Goal: Task Accomplishment & Management: Manage account settings

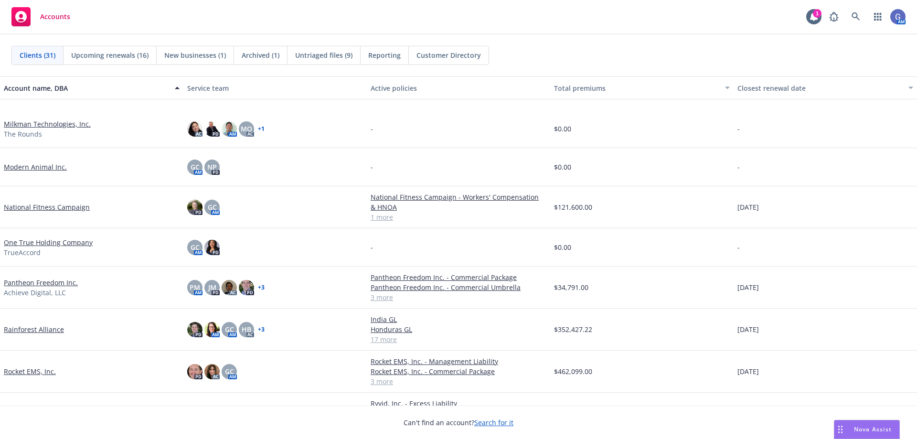
scroll to position [430, 0]
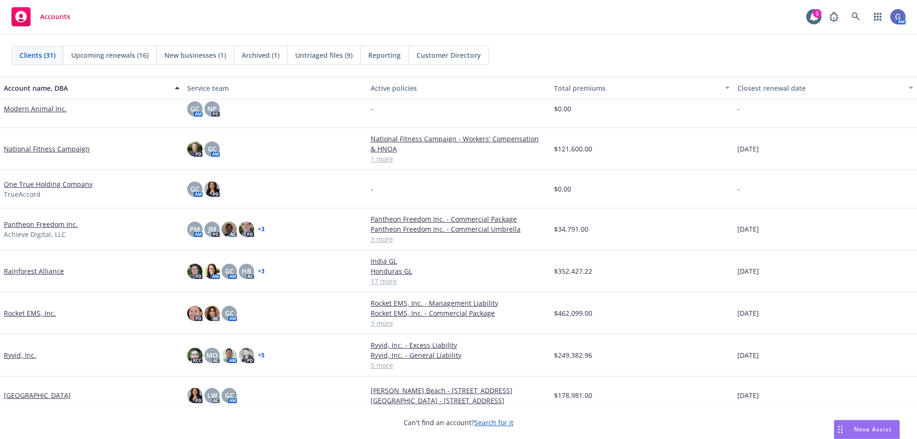
click at [36, 270] on link "Rainforest Alliance" at bounding box center [34, 271] width 60 height 10
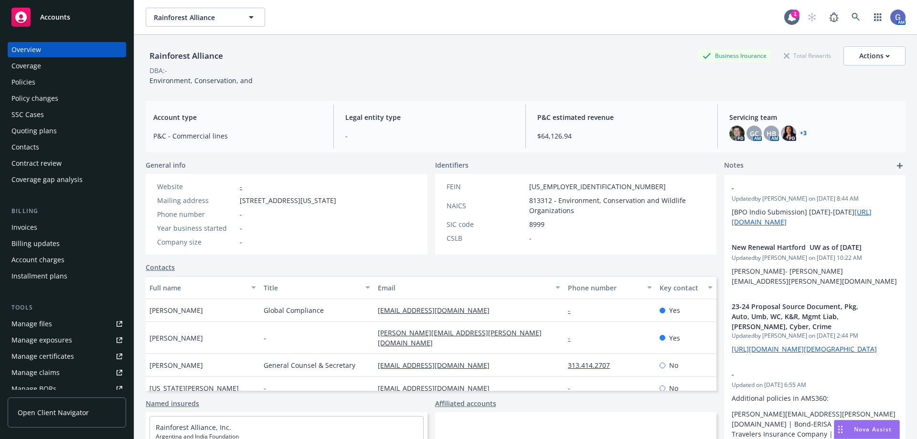
click at [30, 80] on div "Policies" at bounding box center [23, 82] width 24 height 15
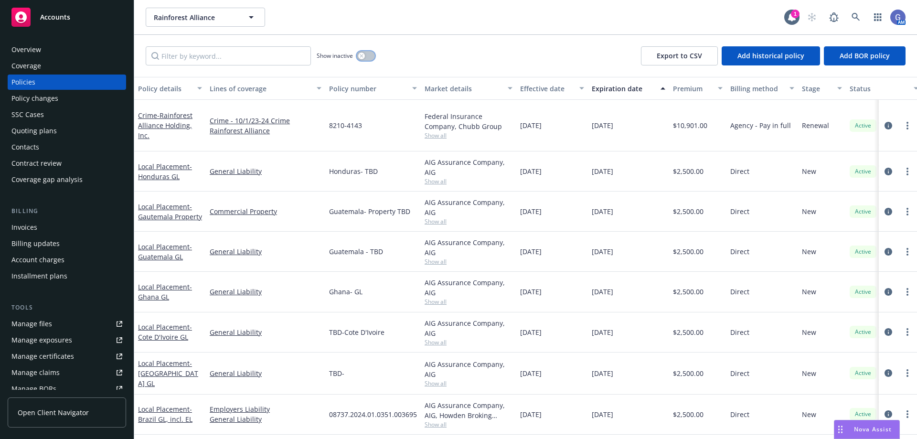
click at [372, 59] on button "button" at bounding box center [366, 56] width 18 height 10
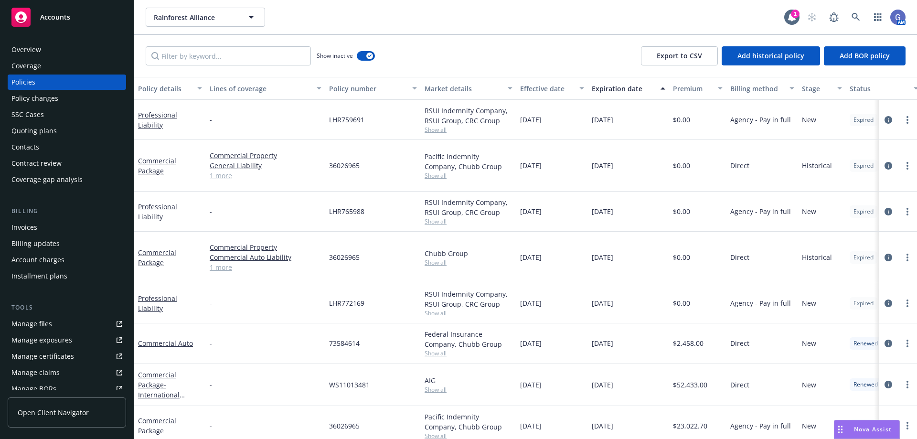
click at [602, 89] on div "Expiration date" at bounding box center [623, 89] width 63 height 10
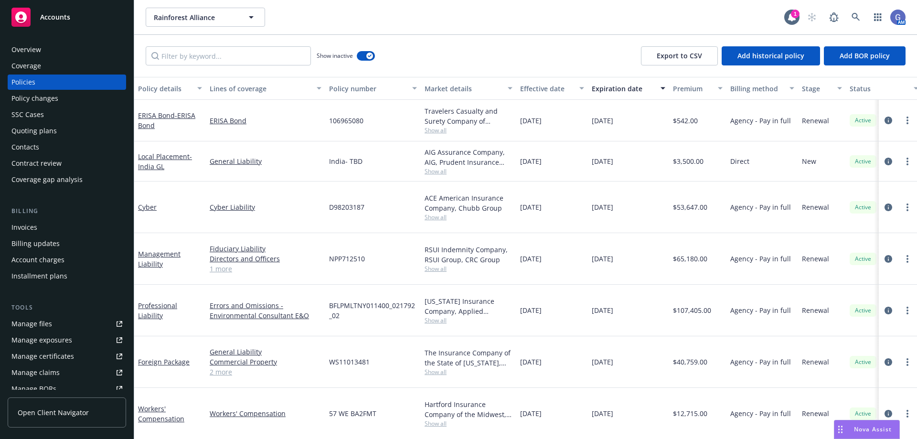
click at [332, 300] on span "BFLPMLTNY011400_021792_02" at bounding box center [373, 310] width 88 height 20
drag, startPoint x: 330, startPoint y: 279, endPoint x: 345, endPoint y: 289, distance: 17.9
click at [345, 300] on span "BFLPMLTNY011400_021792_02" at bounding box center [373, 310] width 88 height 20
copy span "BFLPMLTNY011400_021792_02"
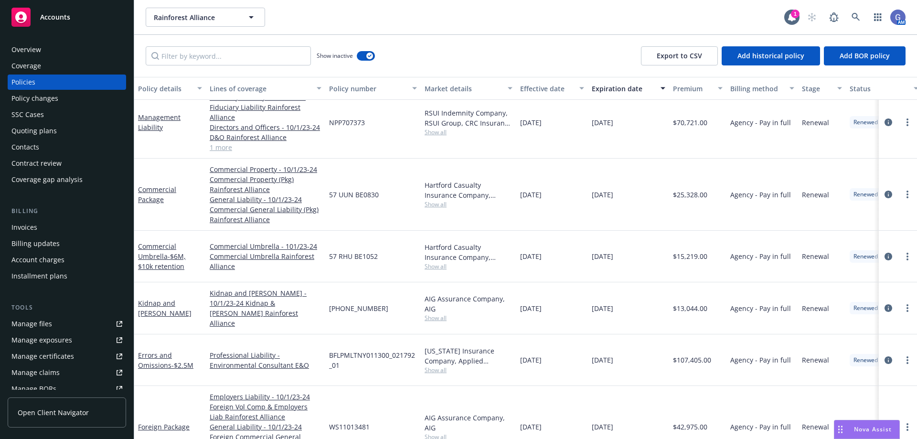
scroll to position [764, 0]
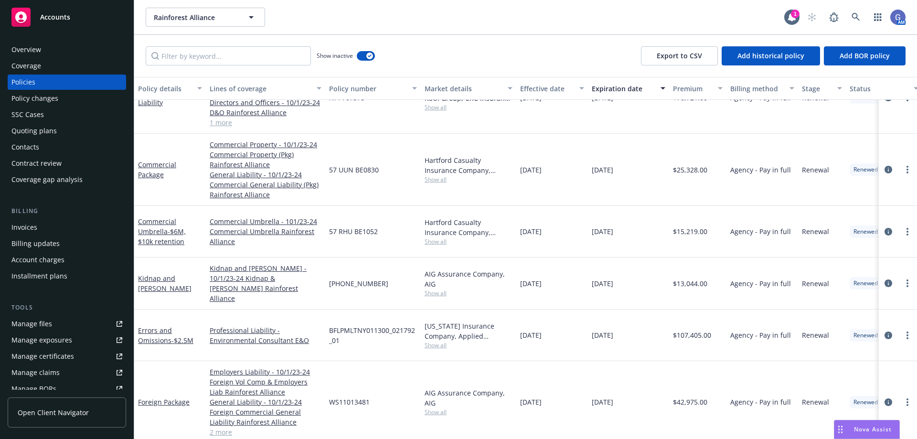
click at [13, 78] on div "Policies" at bounding box center [23, 82] width 24 height 15
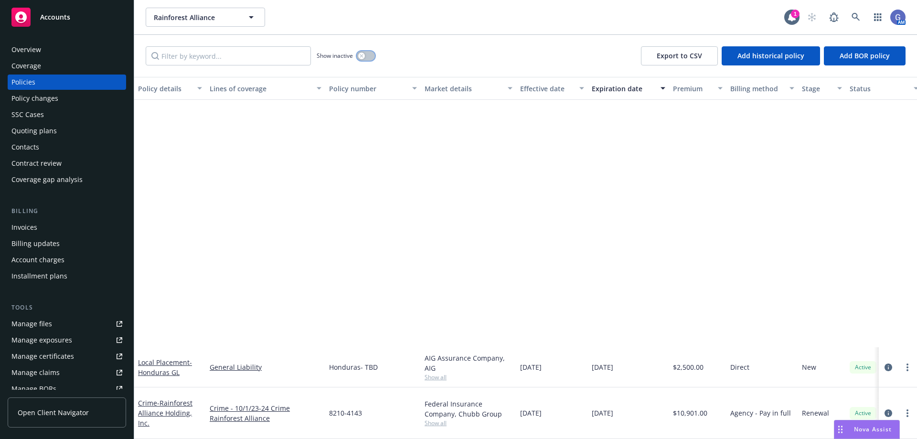
click at [373, 56] on button "button" at bounding box center [366, 56] width 18 height 10
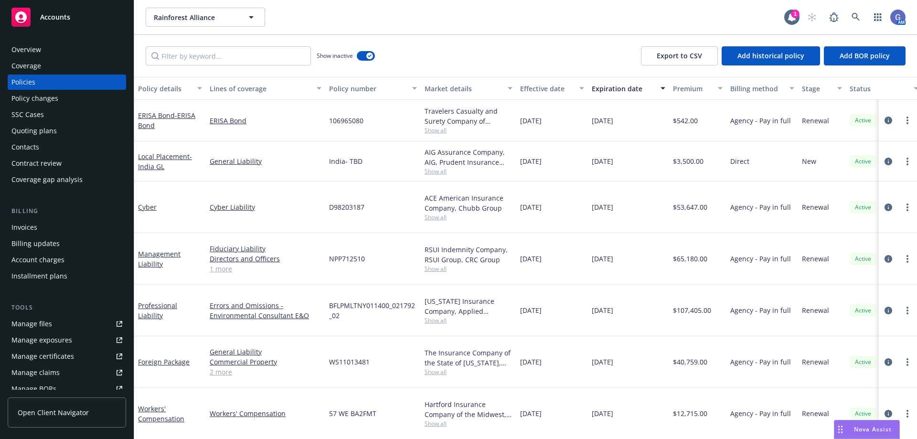
click at [594, 85] on div "Expiration date" at bounding box center [623, 89] width 63 height 10
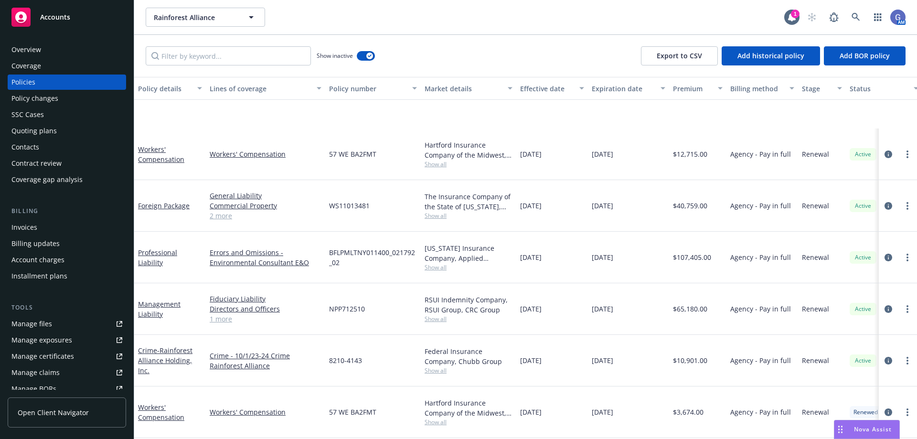
scroll to position [525, 0]
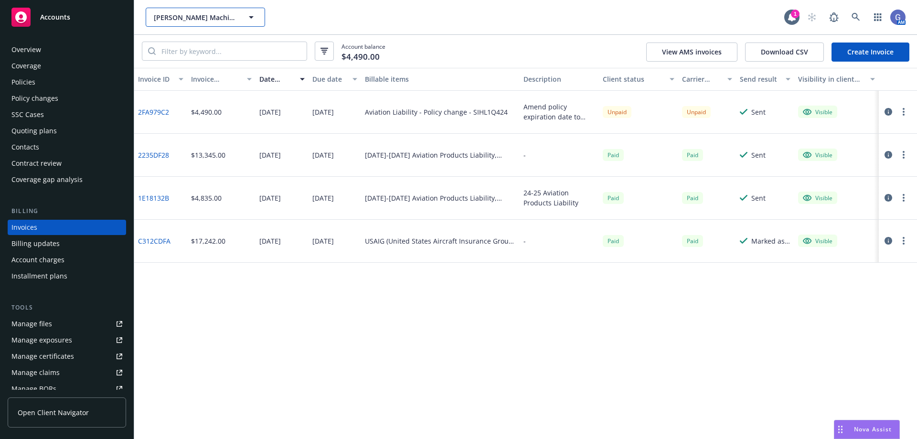
click at [221, 13] on span "Arwood Machine Corp." at bounding box center [195, 17] width 83 height 10
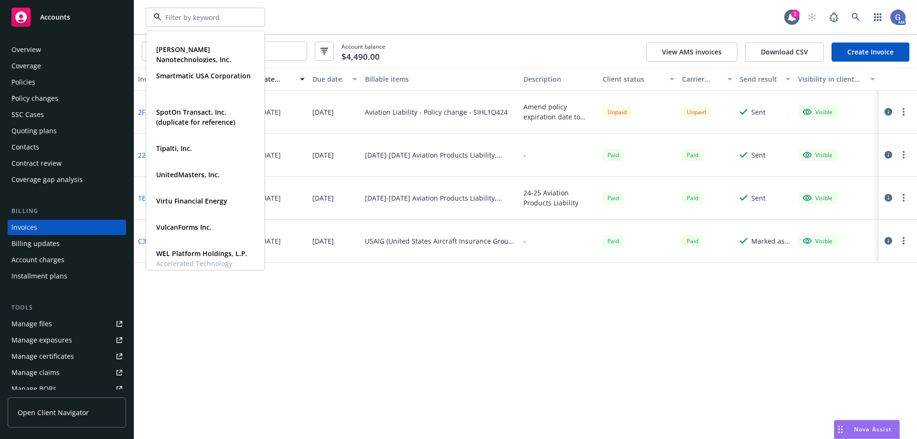
scroll to position [716, 0]
click at [193, 175] on strong "UnitedMasters, Inc." at bounding box center [188, 173] width 64 height 9
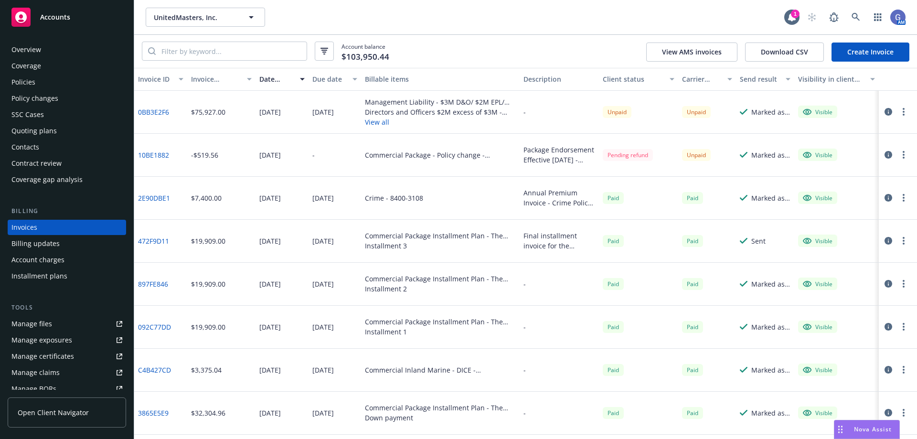
click at [24, 79] on div "Policies" at bounding box center [23, 82] width 24 height 15
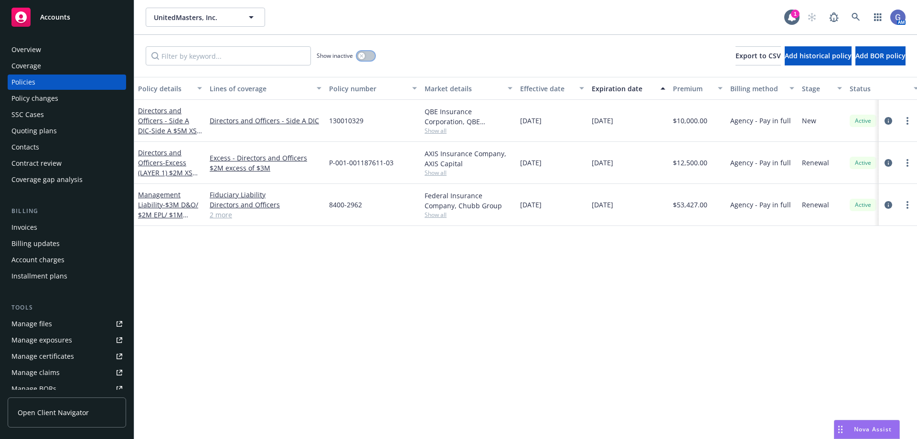
click at [372, 57] on button "button" at bounding box center [366, 56] width 18 height 10
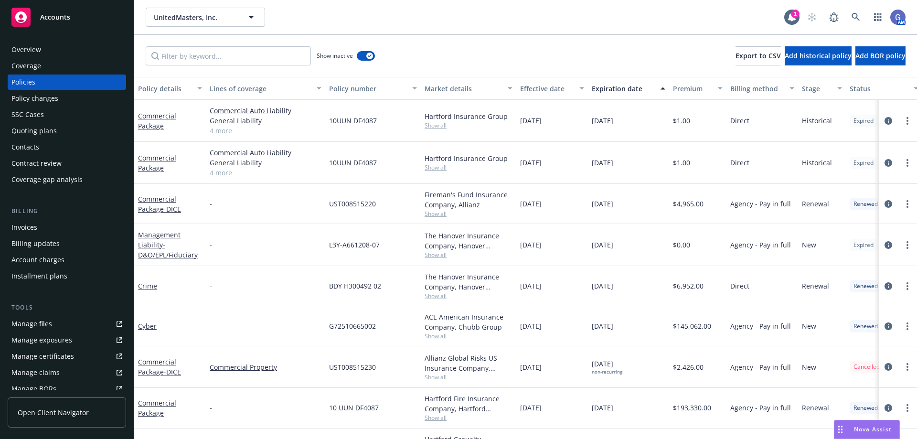
click at [601, 91] on div "Expiration date" at bounding box center [623, 89] width 63 height 10
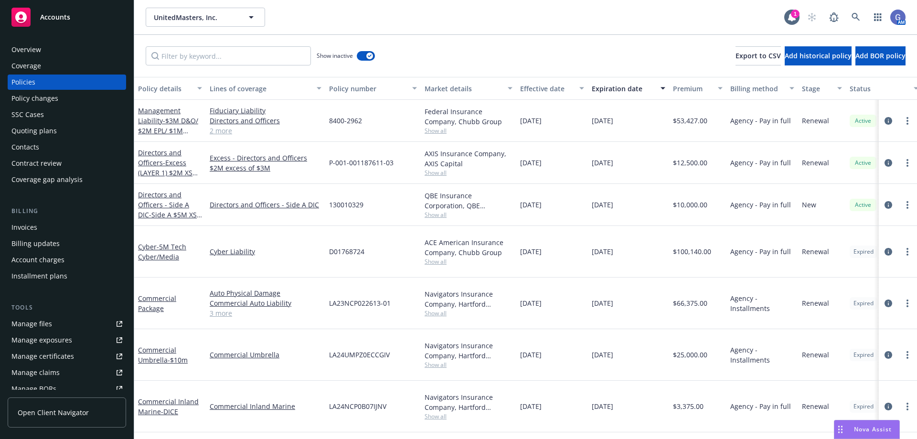
click at [25, 131] on div "Quoting plans" at bounding box center [33, 130] width 45 height 15
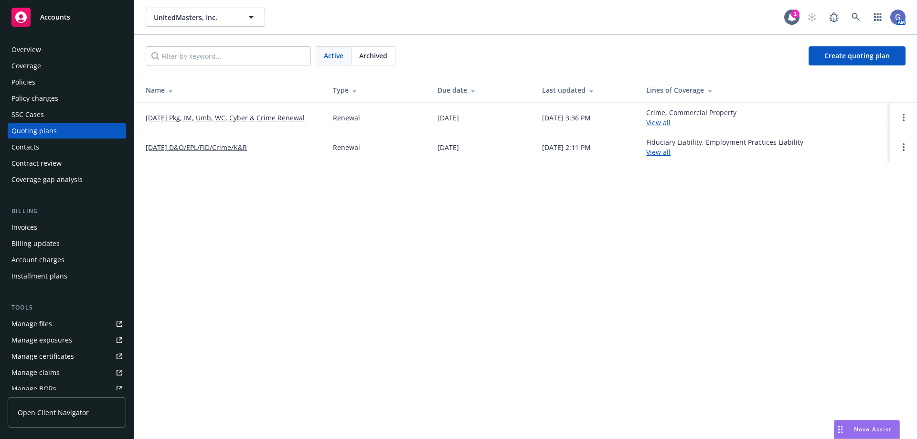
click at [214, 144] on link "[DATE] D&O/EPL/FID/Crime/K&R" at bounding box center [196, 147] width 101 height 10
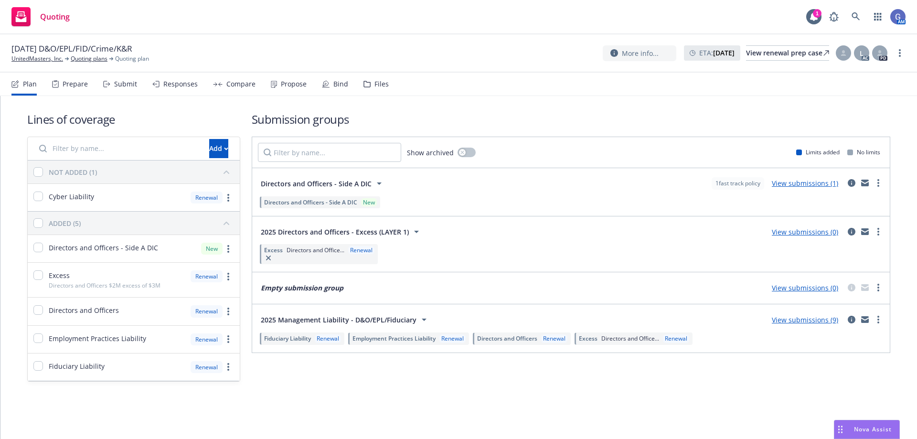
click at [803, 320] on link "View submissions (9)" at bounding box center [805, 319] width 66 height 9
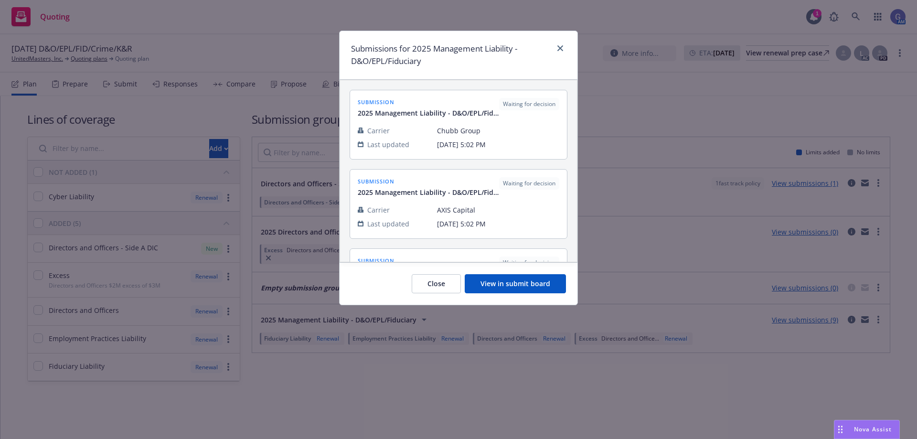
click at [533, 283] on button "View in submit board" at bounding box center [515, 283] width 101 height 19
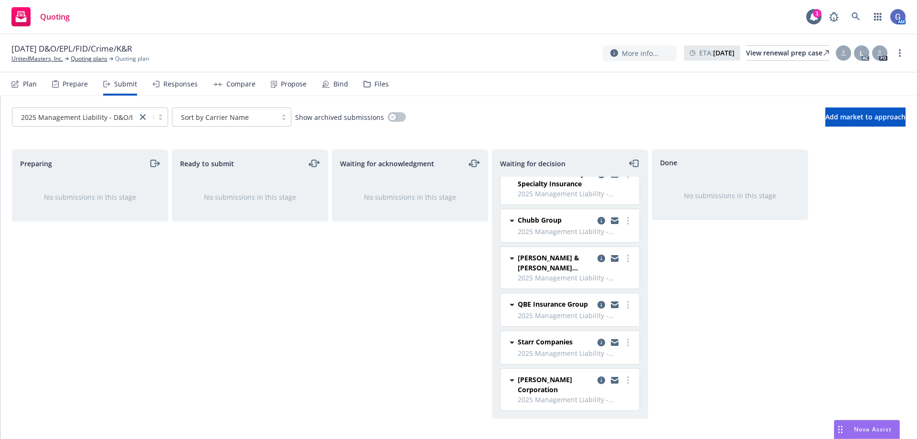
scroll to position [143, 0]
click at [174, 86] on div "Responses" at bounding box center [180, 84] width 34 height 8
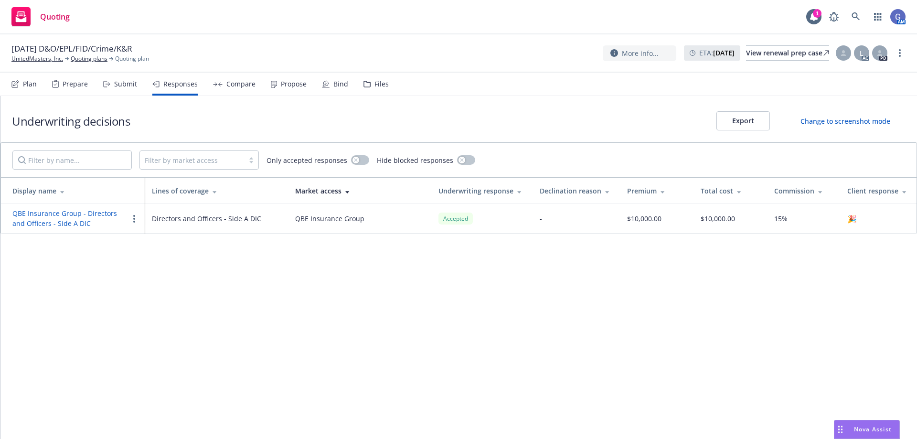
click at [240, 85] on div "Compare" at bounding box center [240, 84] width 29 height 8
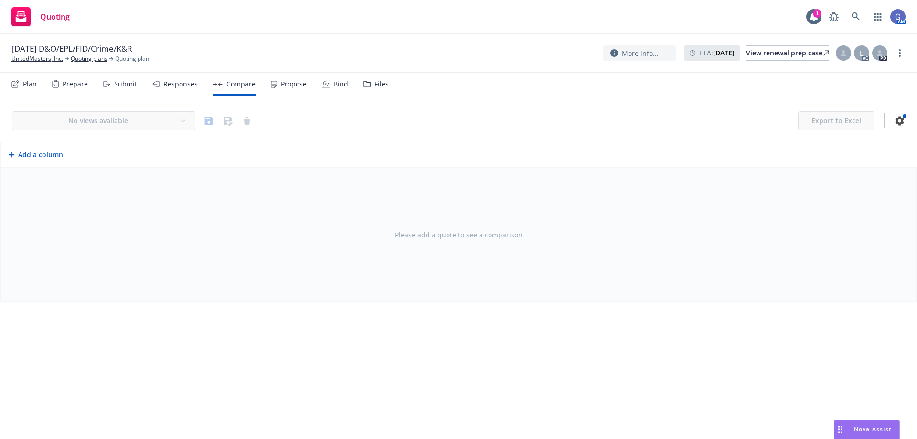
click at [295, 84] on div "Propose" at bounding box center [294, 84] width 26 height 8
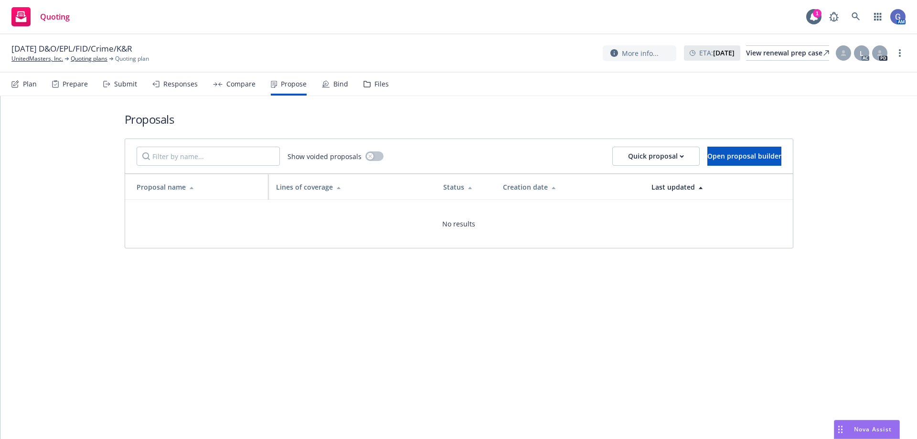
click at [333, 82] on div "Bind" at bounding box center [340, 84] width 15 height 8
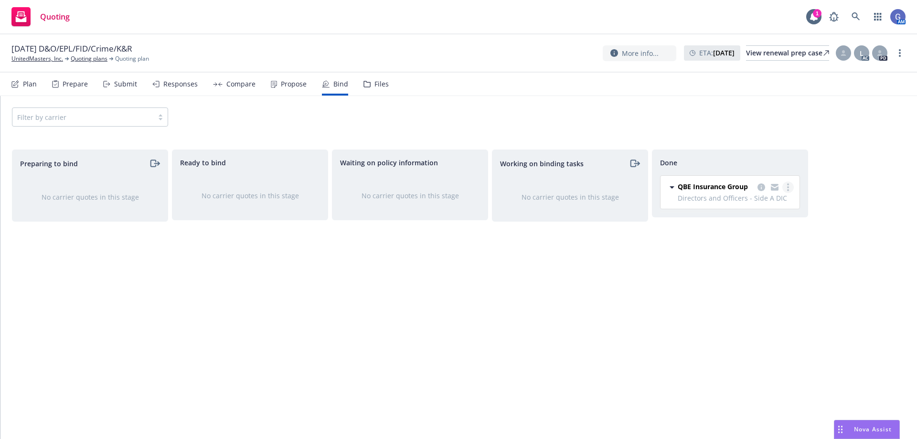
click at [787, 187] on icon "more" at bounding box center [788, 187] width 2 height 8
click at [710, 188] on span "QBE Insurance Group" at bounding box center [713, 186] width 70 height 10
click at [737, 298] on div "Done QBE Insurance Group 08/01/2025 - 08/01/2026 Monday, August 4, 2025 at 2:14…" at bounding box center [730, 283] width 156 height 269
click at [761, 188] on icon "copy logging email" at bounding box center [761, 187] width 8 height 8
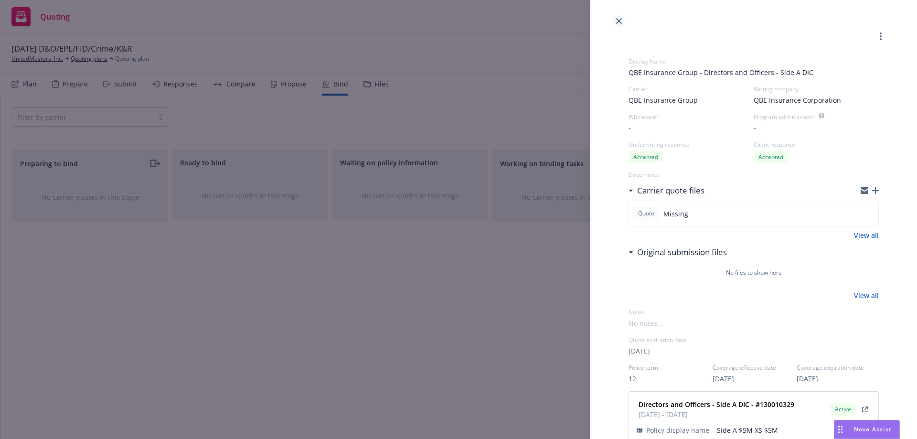
click at [617, 21] on icon "close" at bounding box center [619, 21] width 6 height 6
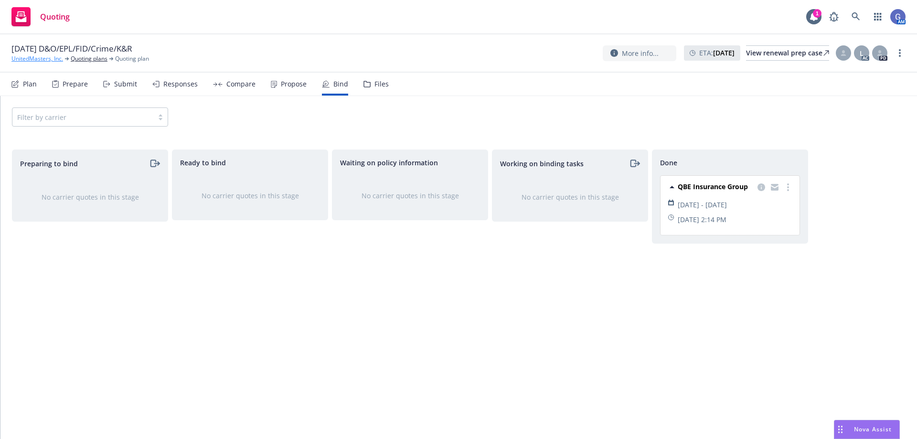
click at [33, 56] on link "UnitedMasters, Inc." at bounding box center [37, 58] width 52 height 9
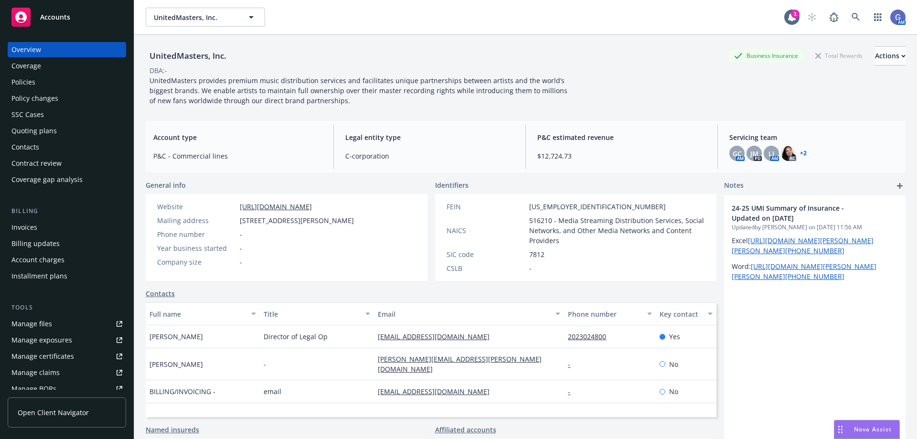
click at [27, 129] on div "Quoting plans" at bounding box center [33, 130] width 45 height 15
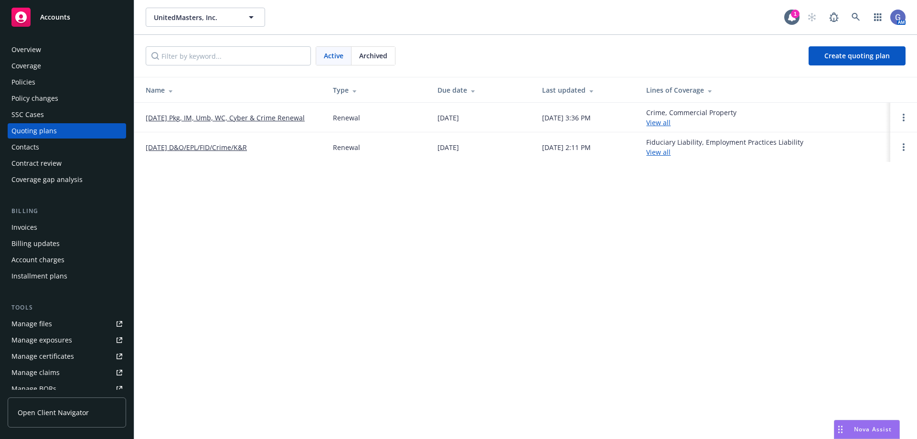
click at [273, 117] on link "08/01/25 Pkg, IM, Umb, WC, Cyber & Crime Renewal" at bounding box center [225, 118] width 159 height 10
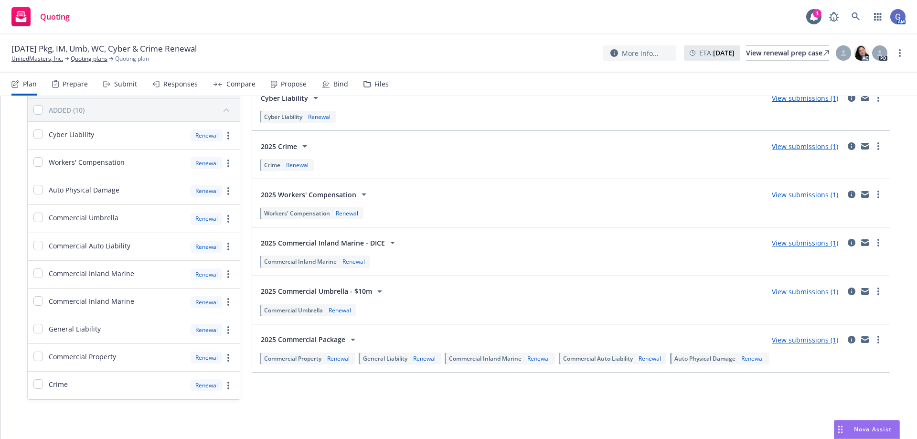
scroll to position [88, 0]
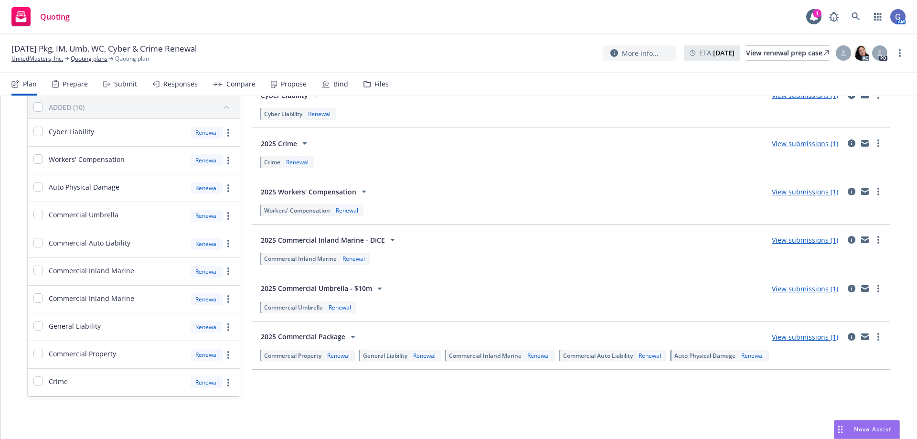
click at [793, 143] on link "View submissions (1)" at bounding box center [805, 143] width 66 height 9
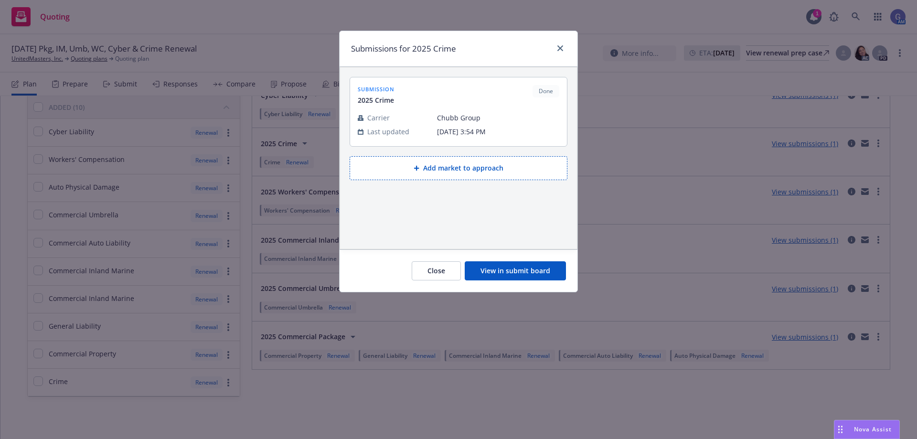
click at [539, 274] on button "View in submit board" at bounding box center [515, 270] width 101 height 19
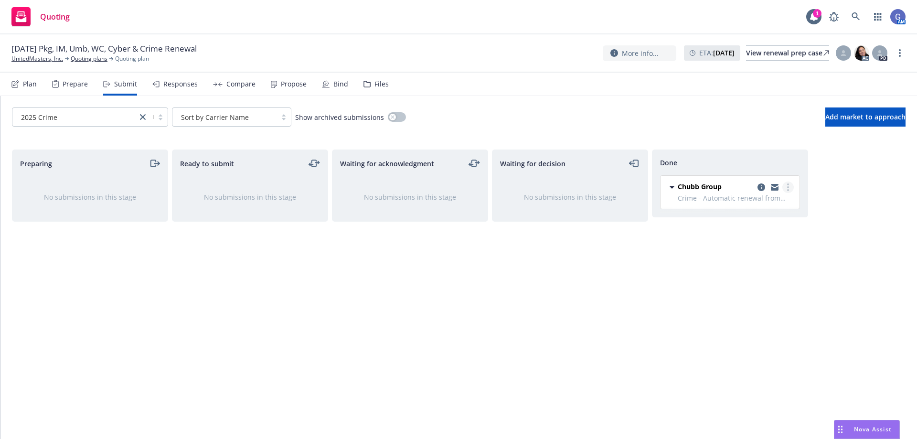
click at [789, 188] on link "more" at bounding box center [787, 186] width 11 height 11
click at [760, 186] on icon "copy logging email" at bounding box center [761, 187] width 8 height 8
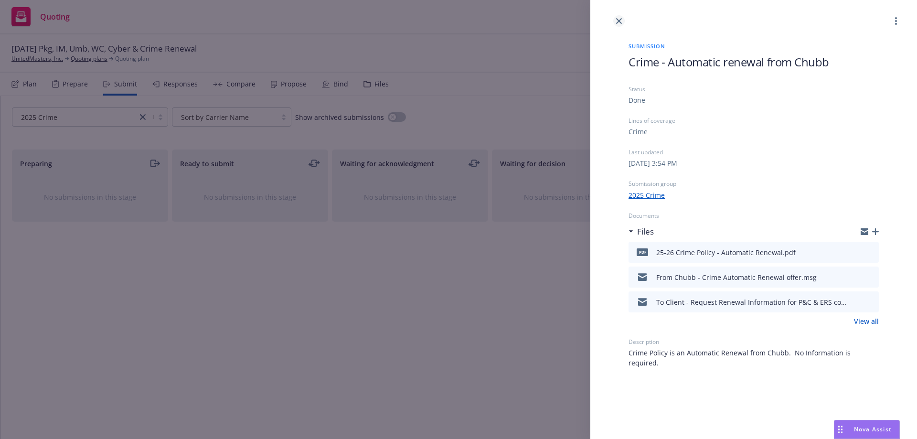
click at [618, 19] on icon "close" at bounding box center [619, 21] width 6 height 6
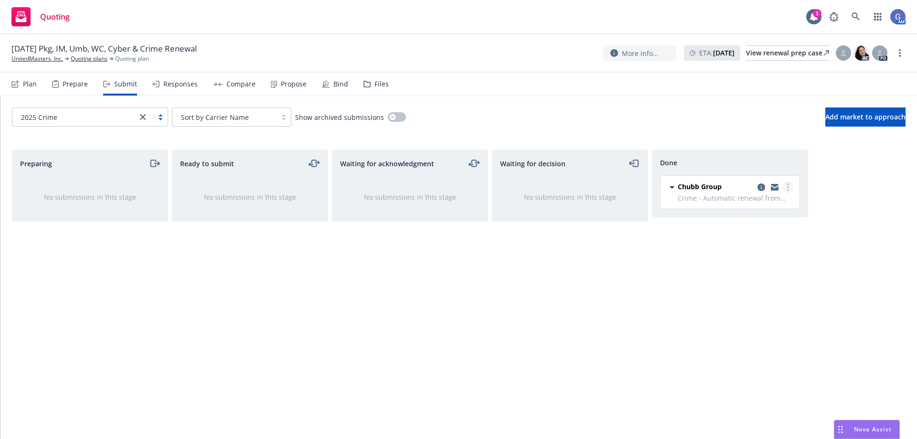
click at [786, 183] on link "more" at bounding box center [787, 186] width 11 height 11
click at [765, 243] on span "Add declined decision" at bounding box center [745, 244] width 94 height 9
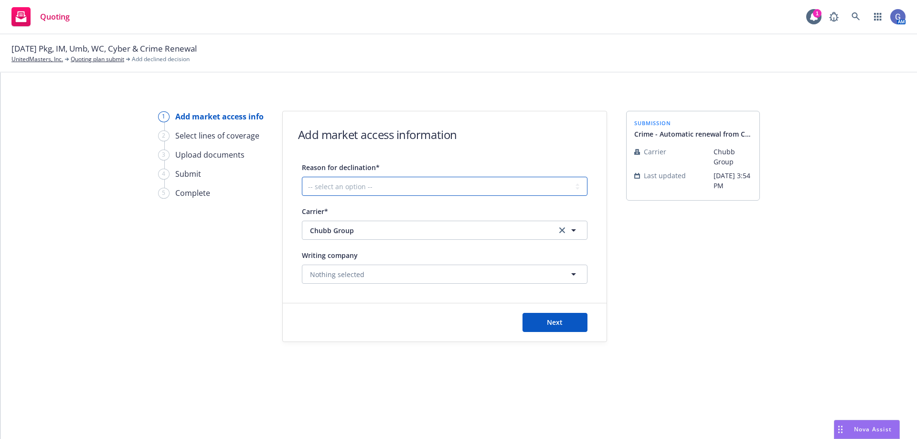
click at [477, 183] on select "-- select an option -- Cannot compete with other markets Carrier non-renewed Ca…" at bounding box center [445, 186] width 286 height 19
select select "OTHER"
click at [302, 177] on select "-- select an option -- Cannot compete with other markets Carrier non-renewed Ca…" at bounding box center [445, 186] width 286 height 19
click at [547, 324] on span "Next" at bounding box center [555, 322] width 16 height 9
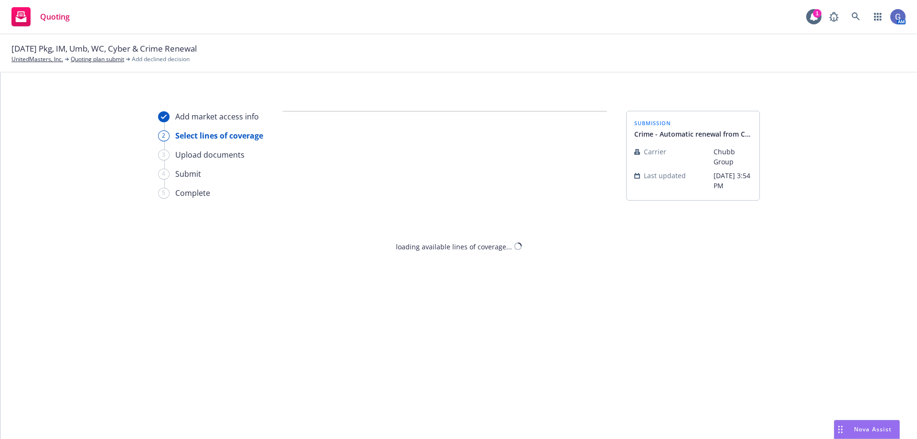
select select "OTHER"
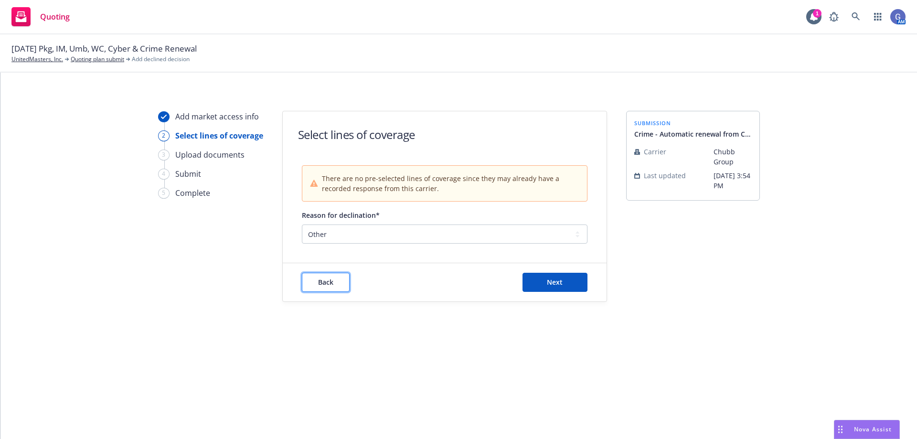
click at [325, 276] on button "Back" at bounding box center [326, 282] width 48 height 19
select select "OTHER"
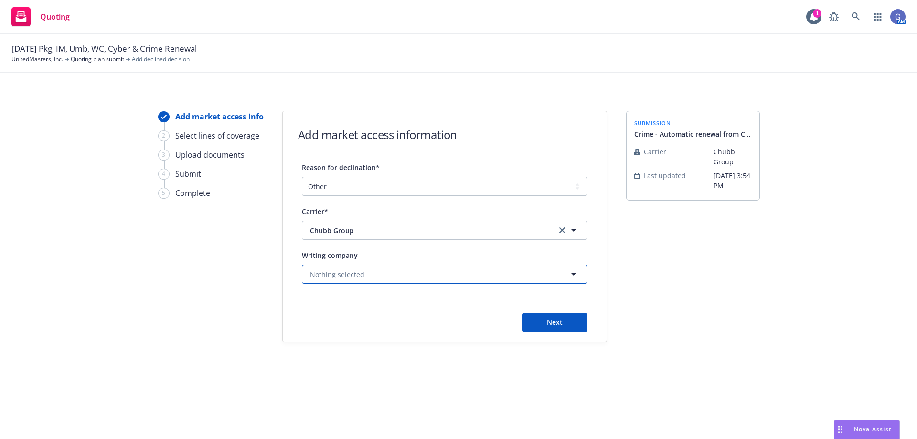
click at [550, 275] on button "Nothing selected" at bounding box center [445, 274] width 286 height 19
click at [32, 55] on link "UnitedMasters, Inc." at bounding box center [37, 59] width 52 height 9
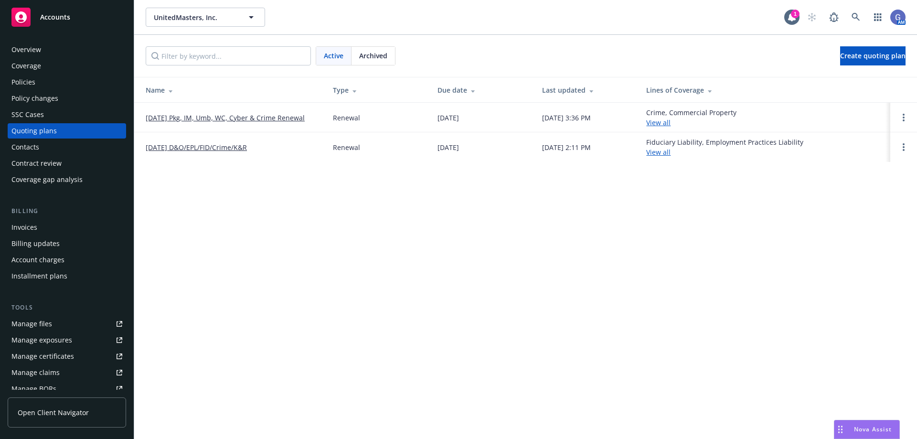
click at [284, 116] on link "[DATE] Pkg, IM, Umb, WC, Cyber & Crime Renewal" at bounding box center [225, 118] width 159 height 10
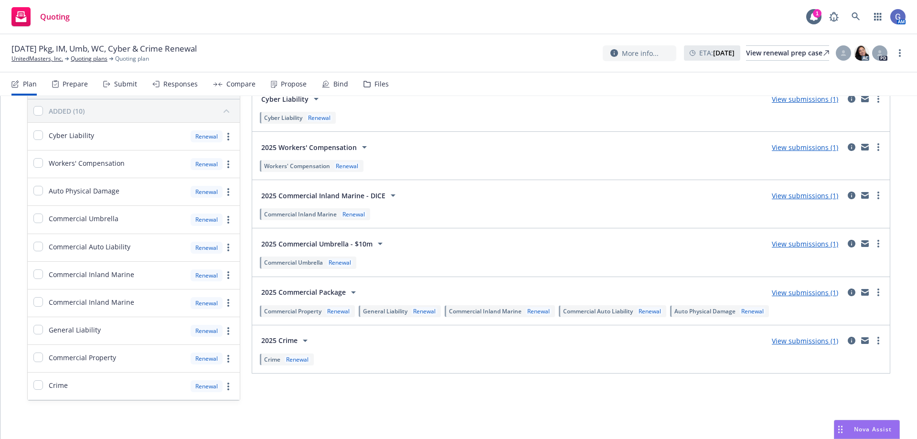
scroll to position [88, 0]
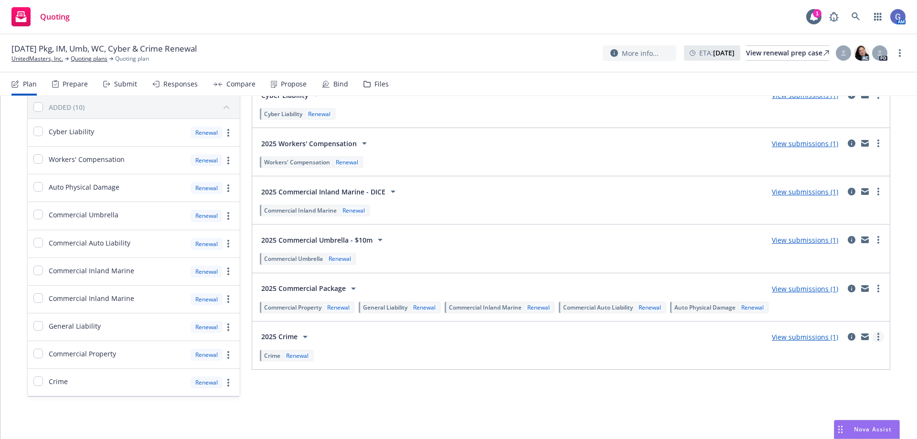
click at [874, 336] on link "more" at bounding box center [878, 336] width 11 height 11
click at [848, 339] on icon "circleInformation" at bounding box center [852, 337] width 8 height 8
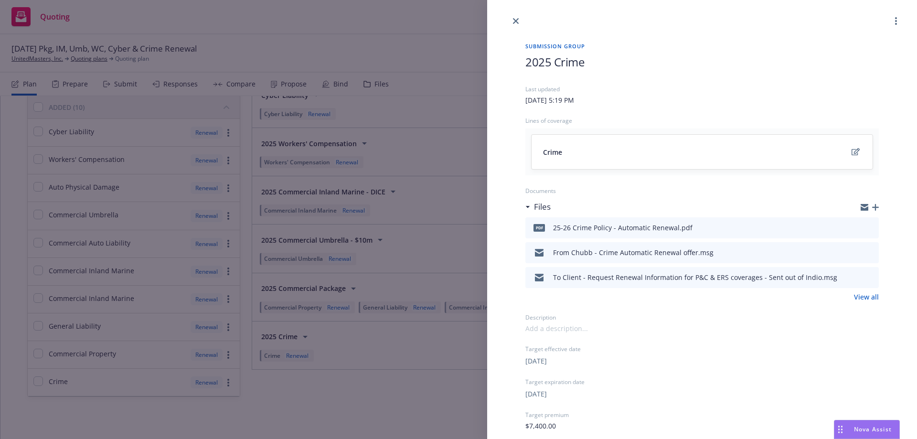
click at [576, 57] on span "2025 Crime" at bounding box center [554, 62] width 59 height 16
click at [588, 64] on h1 "2025 Crime" at bounding box center [701, 62] width 353 height 16
click at [657, 63] on span "2025 Crime - Auto Renewal > needs to be flat canceled" at bounding box center [663, 62] width 277 height 16
click at [895, 21] on circle "more" at bounding box center [896, 21] width 2 height 2
click at [634, 361] on div "[DATE]" at bounding box center [701, 360] width 353 height 11
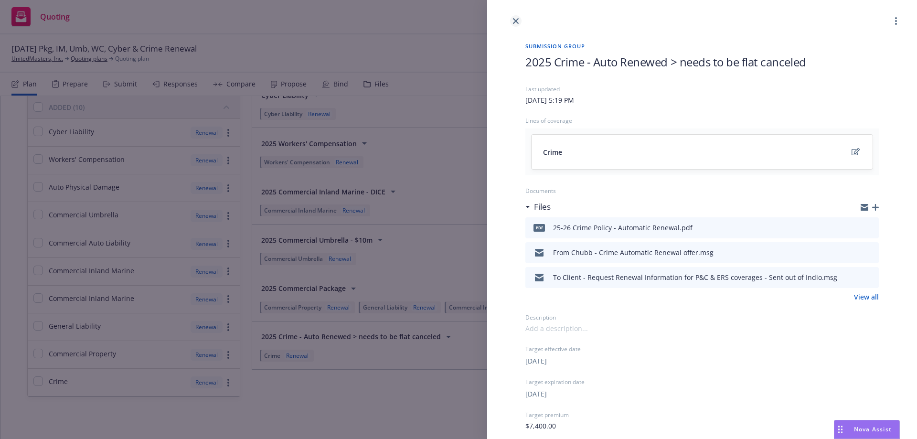
click at [515, 20] on icon "close" at bounding box center [516, 21] width 6 height 6
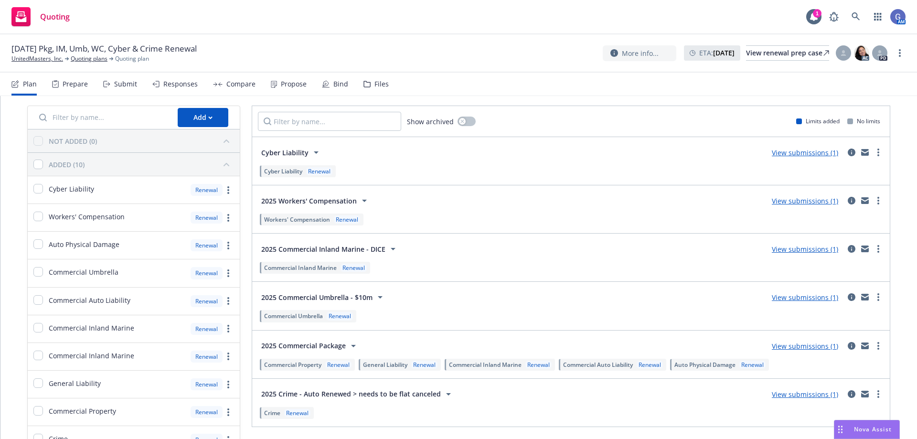
scroll to position [48, 0]
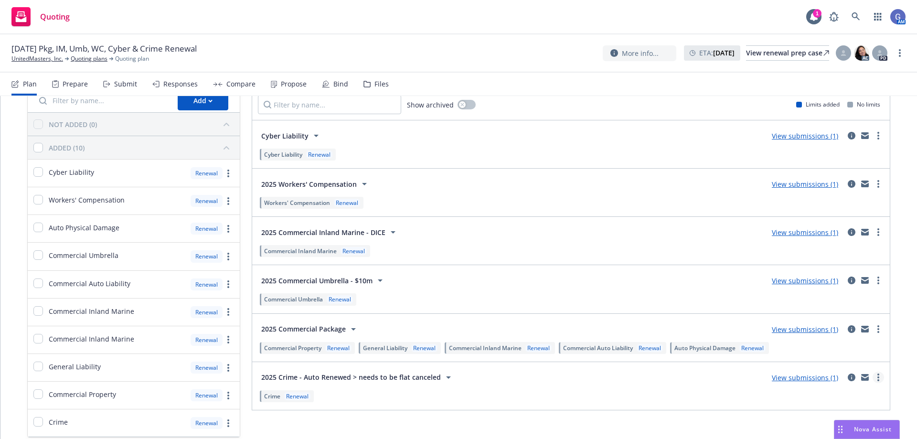
click at [873, 378] on link "more" at bounding box center [878, 377] width 11 height 11
click at [470, 379] on div "2025 Crime - Auto Renewed > needs to be flat canceled View submissions (1)" at bounding box center [571, 377] width 626 height 19
click at [758, 53] on div "View renewal prep case" at bounding box center [787, 53] width 83 height 14
